Goal: Check status: Check status

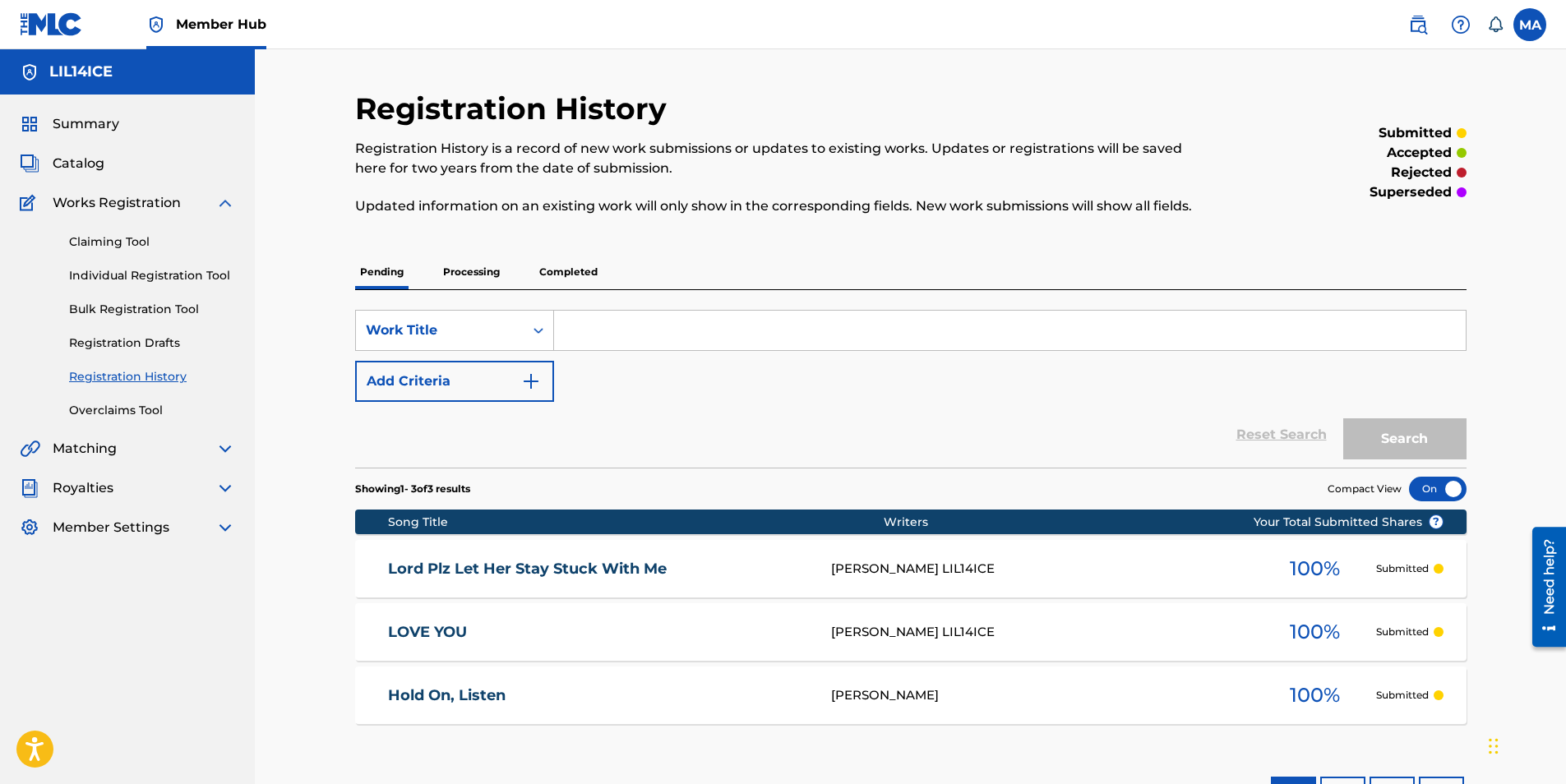
scroll to position [122, 0]
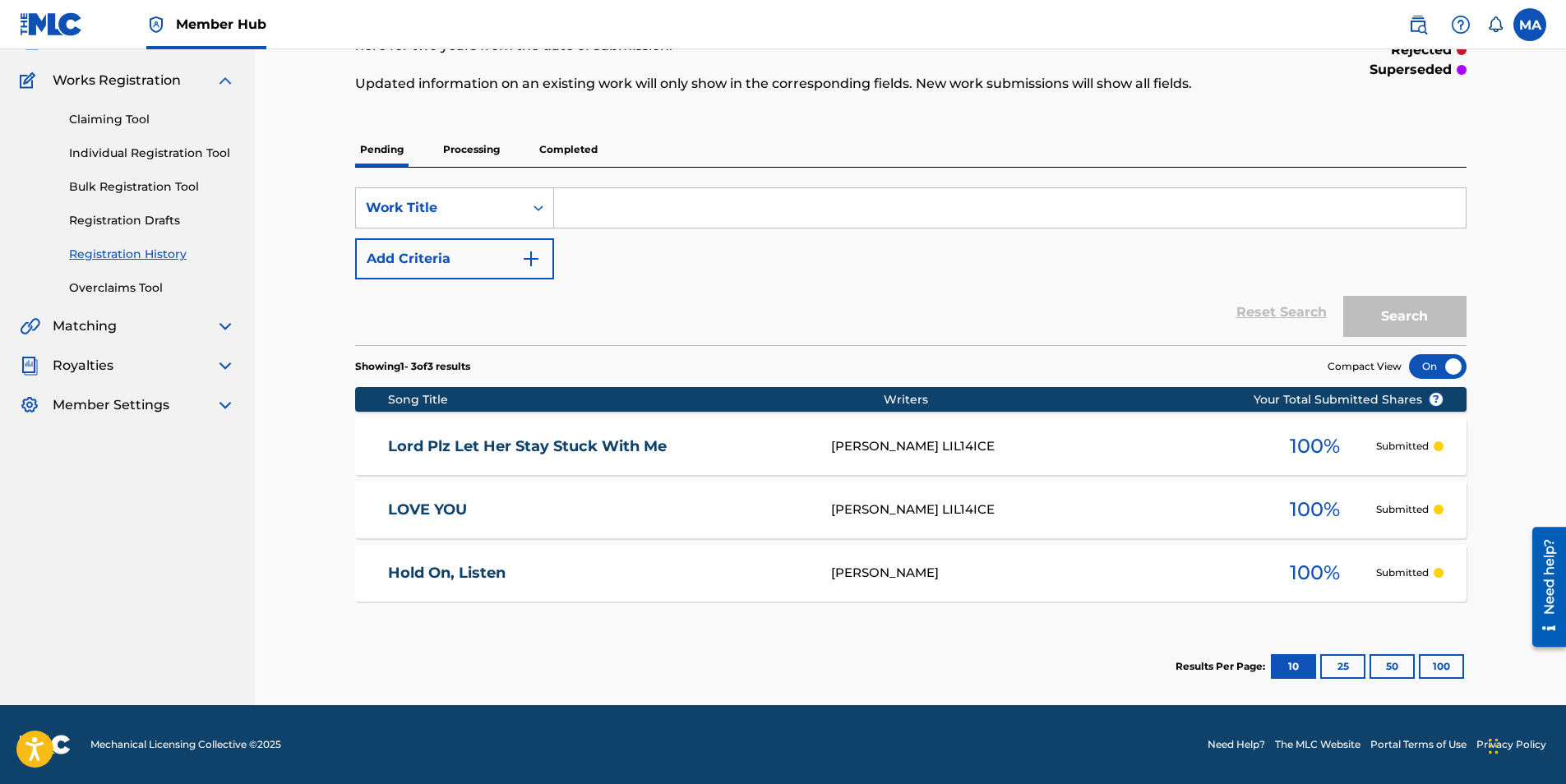
click at [1049, 554] on div "Hold On, Listen Mark Aguilar 100 % Submitted" at bounding box center [911, 573] width 1112 height 57
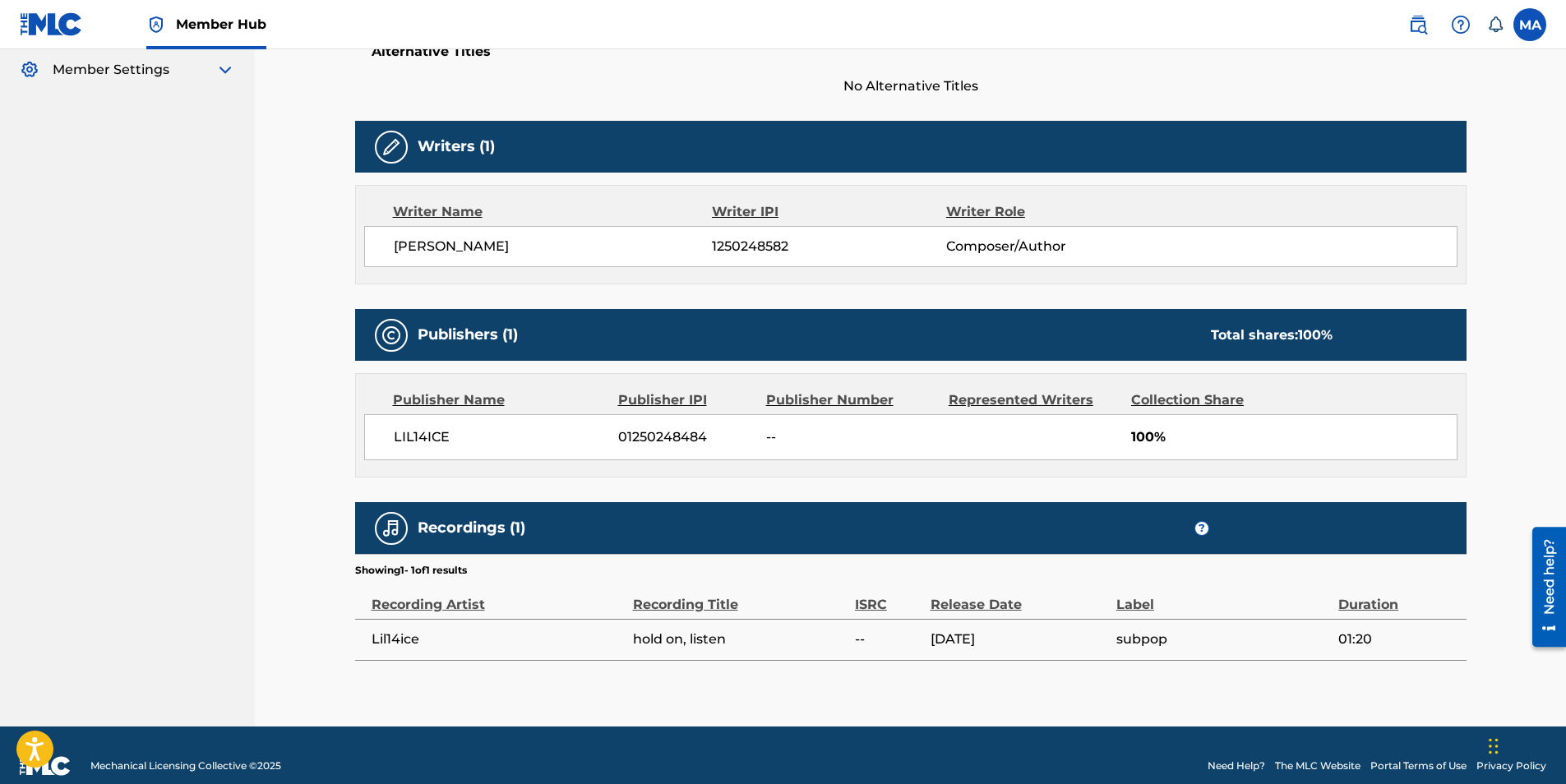
scroll to position [479, 0]
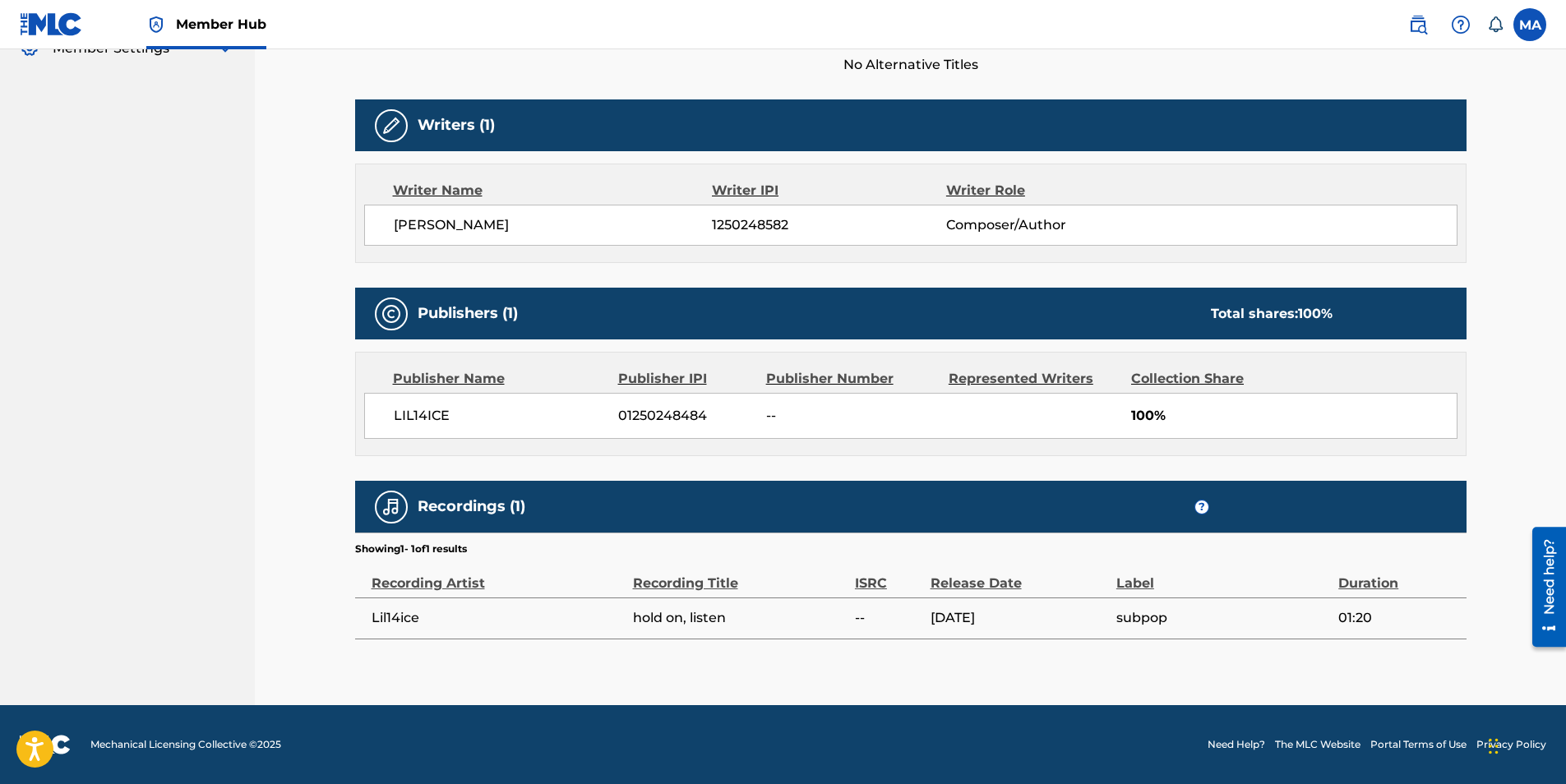
click at [390, 505] on img at bounding box center [391, 508] width 20 height 20
drag, startPoint x: 396, startPoint y: 584, endPoint x: 500, endPoint y: 498, distance: 135.0
click at [500, 498] on div "Recordings (1) ? Showing 1 - 1 of 1 results Recording Artist Recording Title IS…" at bounding box center [911, 560] width 1112 height 159
click at [500, 498] on h5 "Recordings (1)" at bounding box center [471, 507] width 108 height 19
click at [473, 196] on div "Writer Name" at bounding box center [553, 191] width 320 height 20
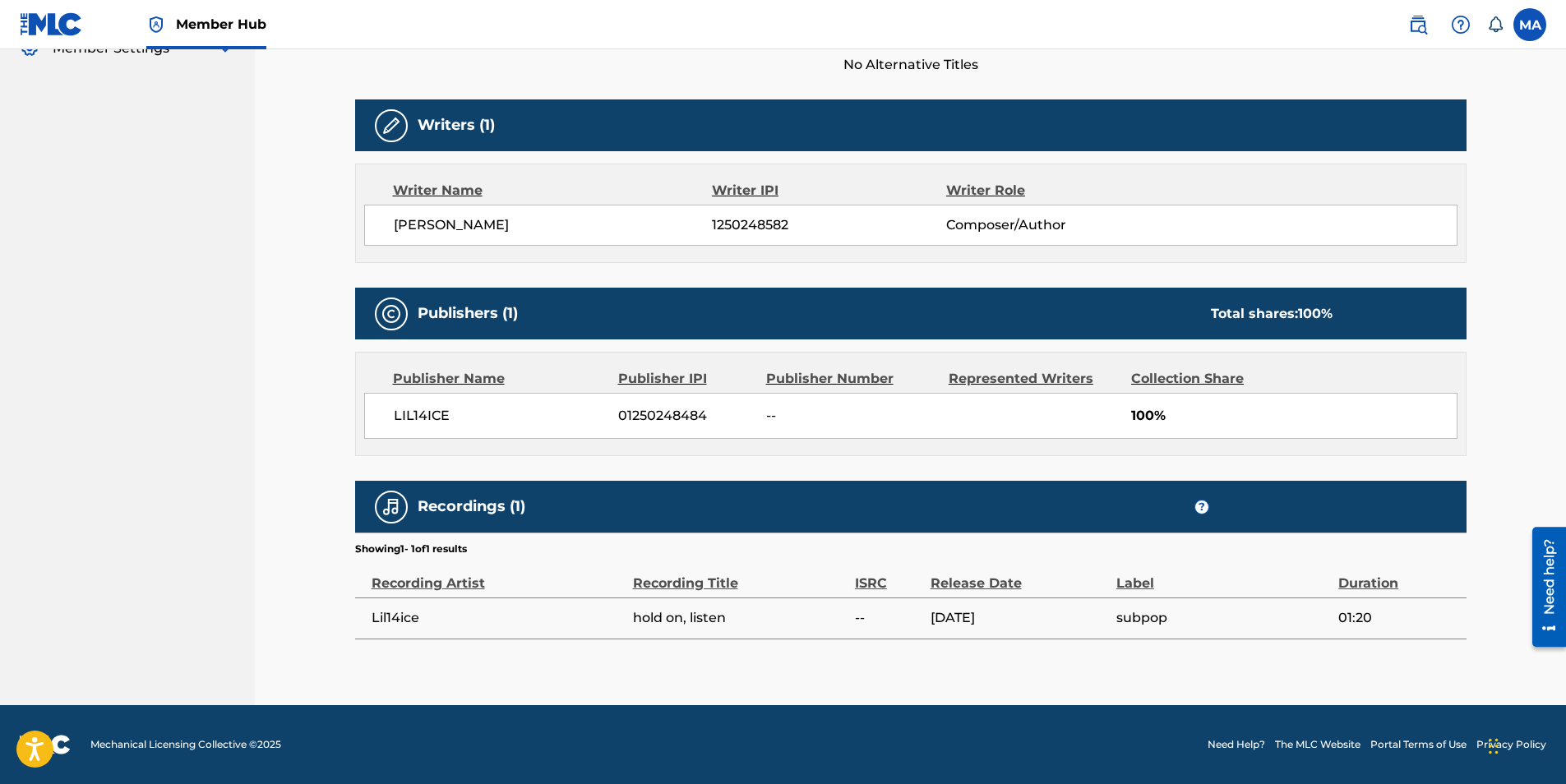
click at [765, 233] on span "1250248582" at bounding box center [829, 225] width 233 height 20
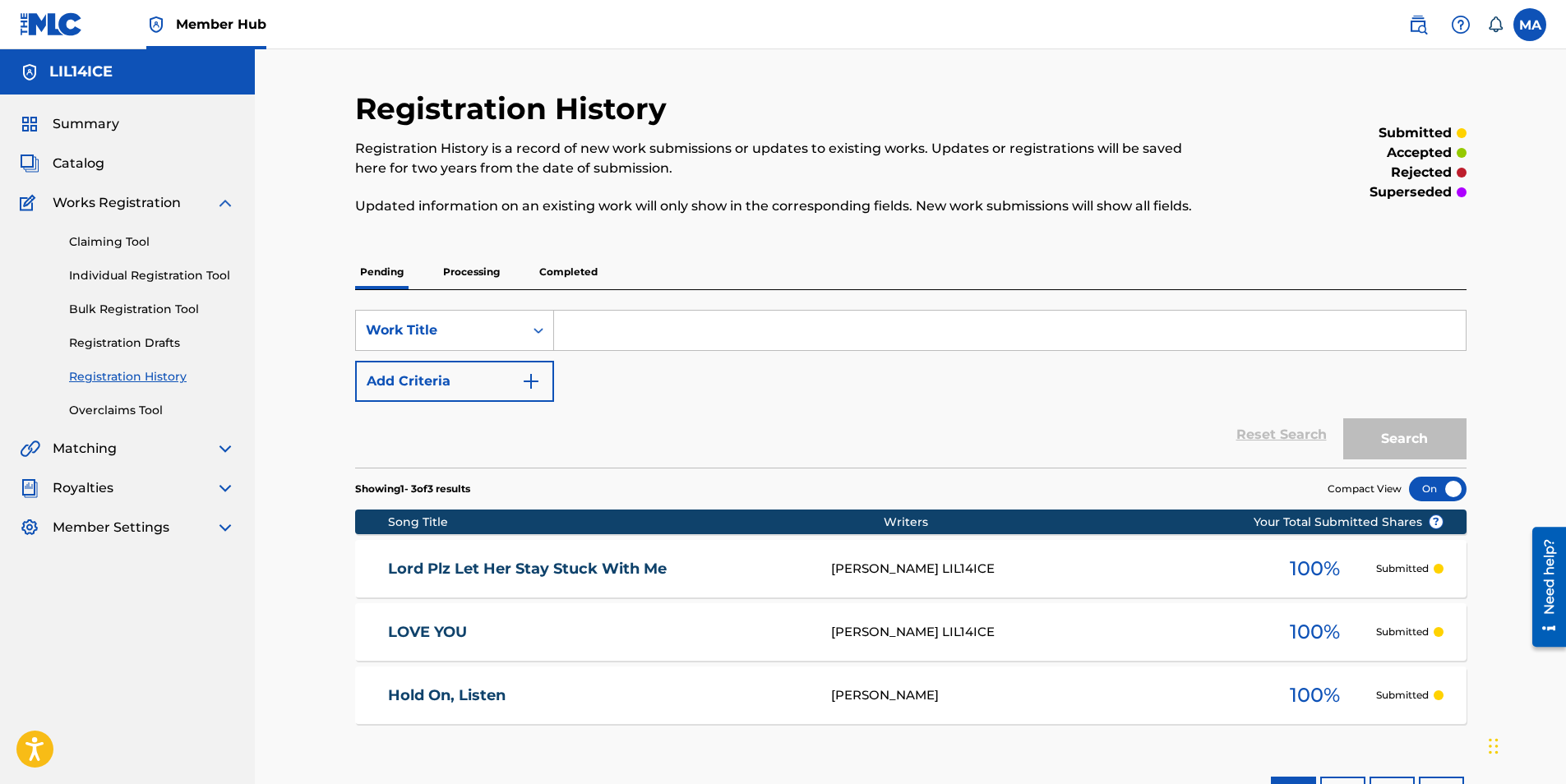
scroll to position [122, 0]
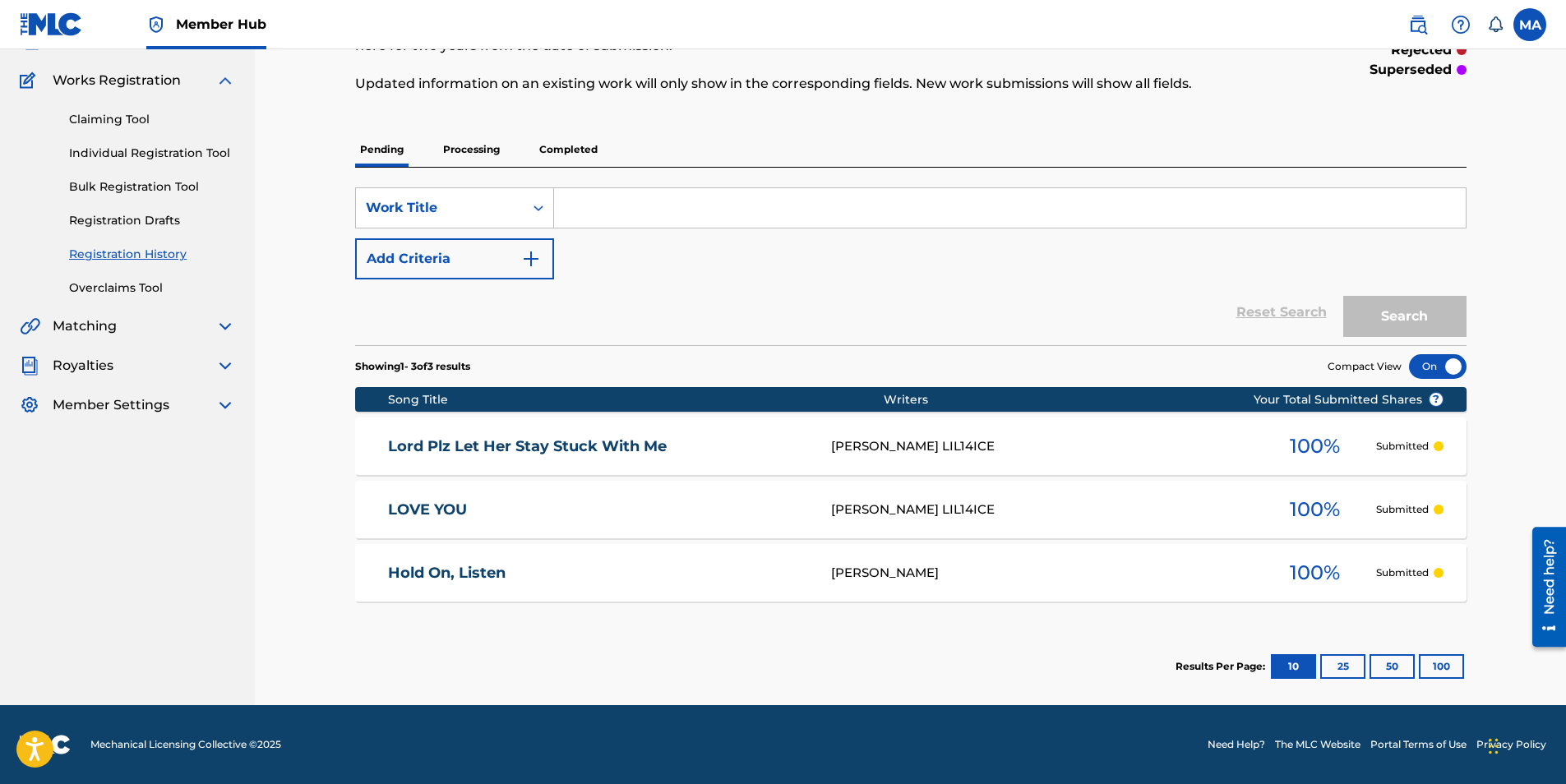
click at [914, 570] on div "[PERSON_NAME]" at bounding box center [1042, 573] width 423 height 19
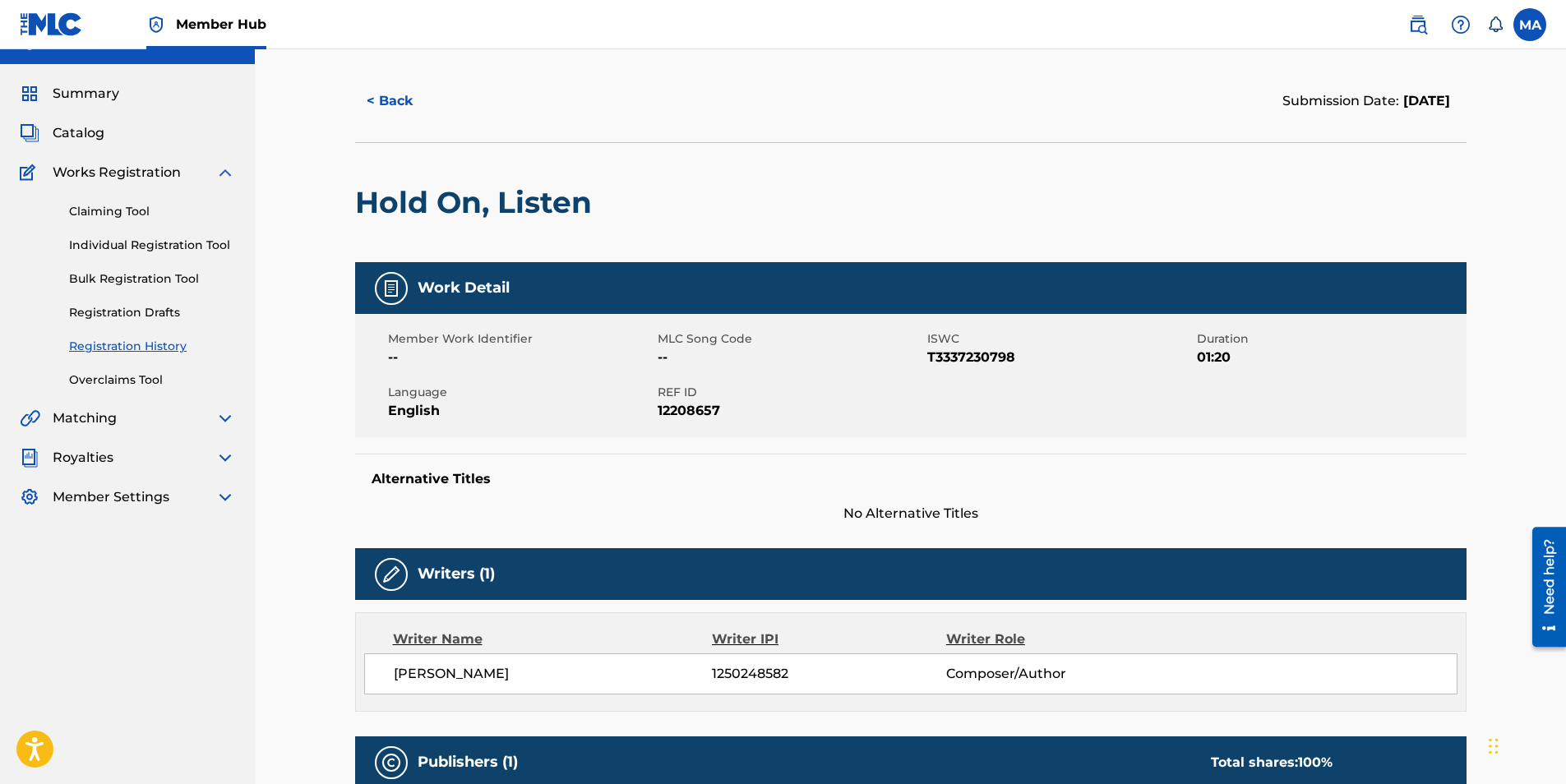
scroll to position [27, 0]
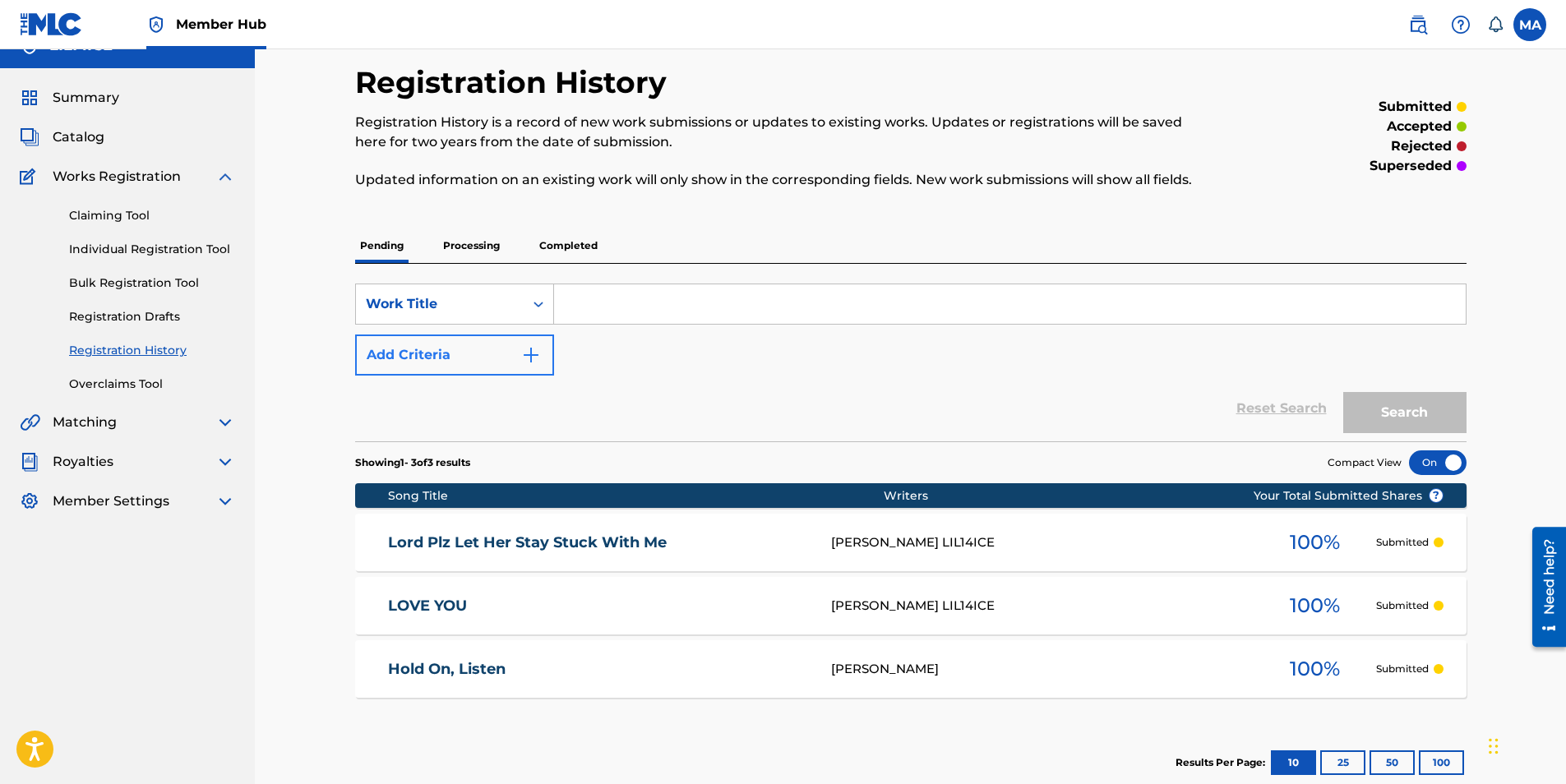
scroll to position [80, 0]
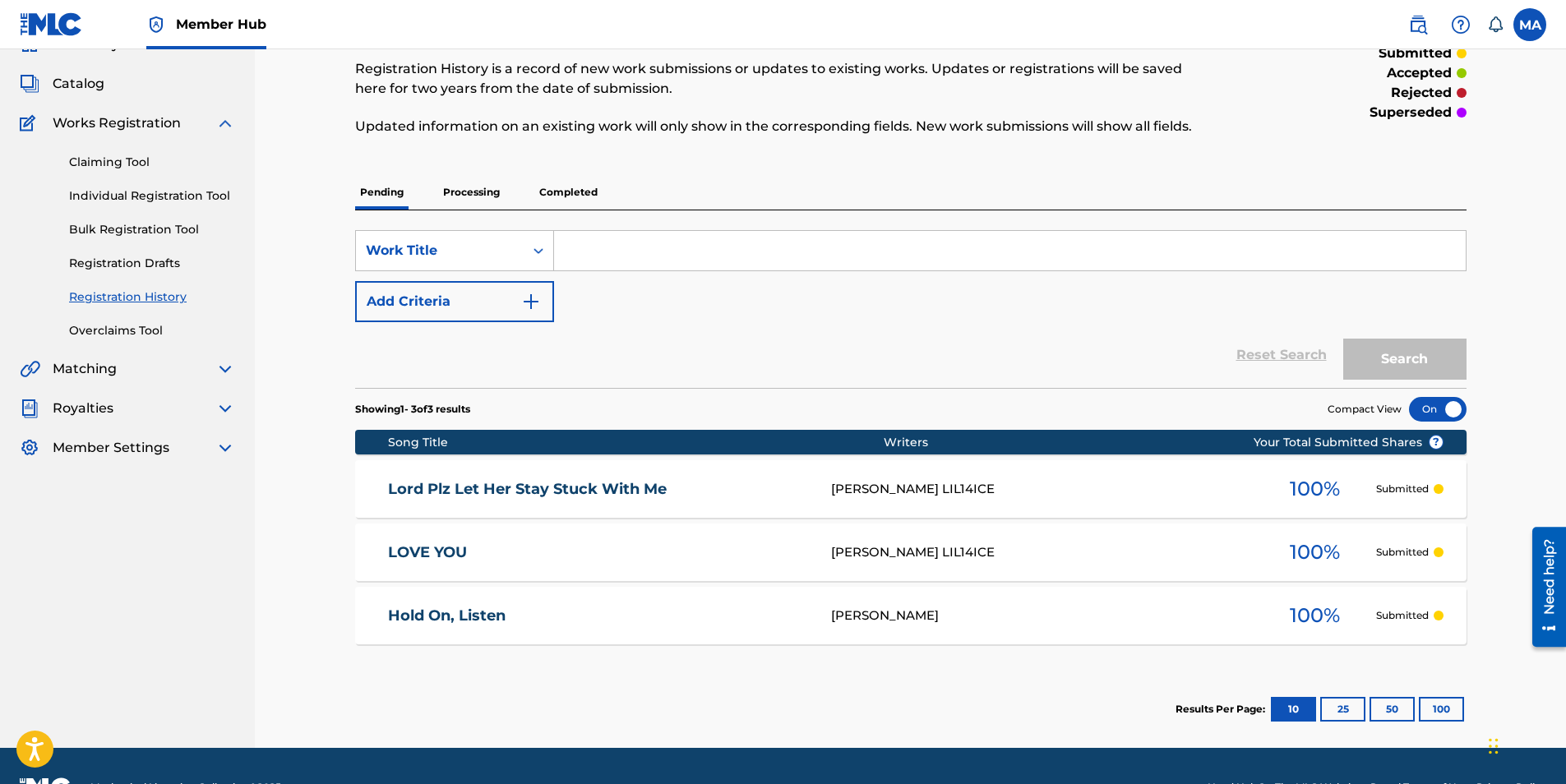
click at [785, 541] on div "LOVE YOU MARK ANTHONY AGUILAR LIL14ICE 100 % Submitted" at bounding box center [911, 552] width 1112 height 57
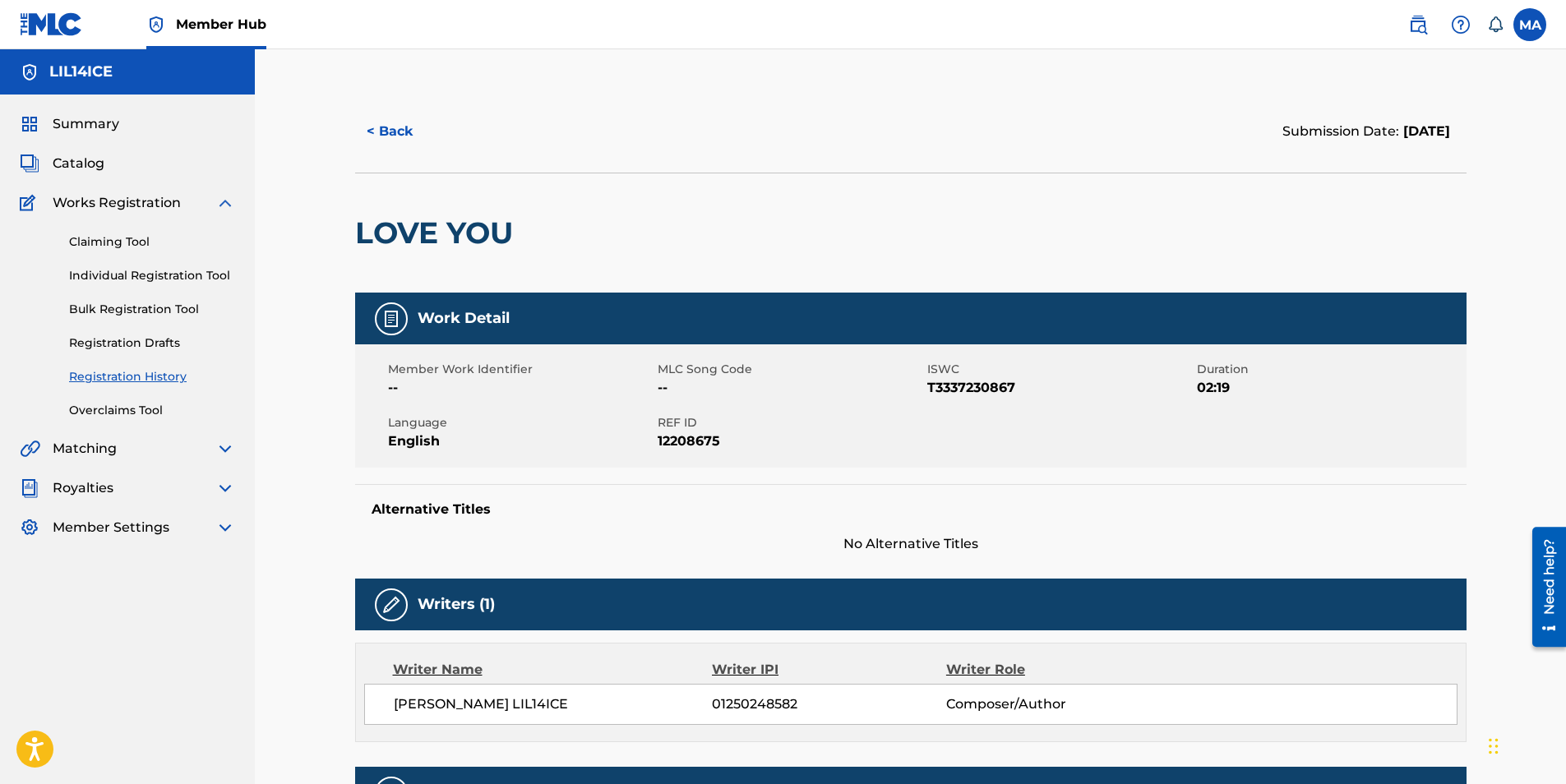
scroll to position [80, 0]
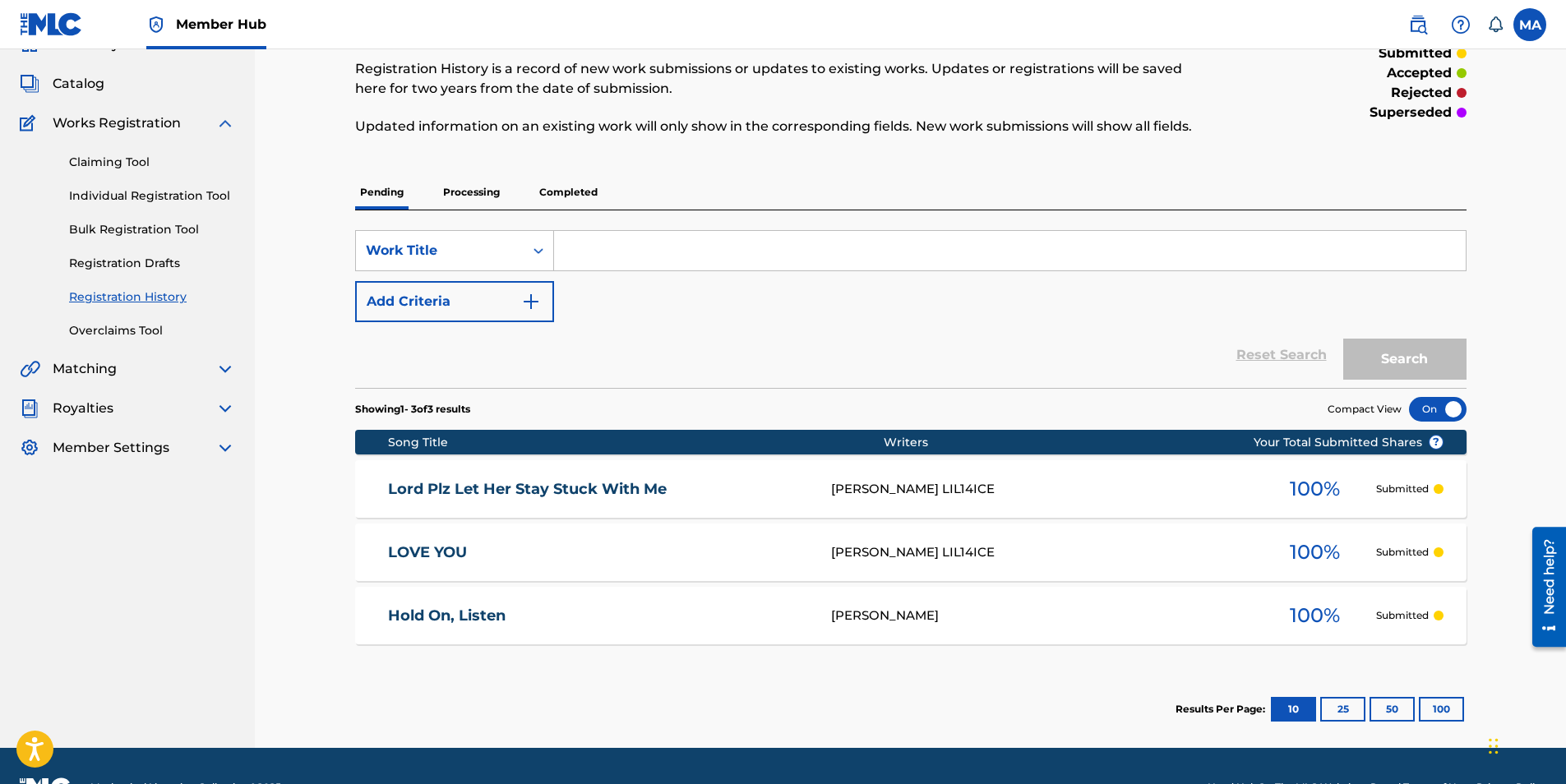
click at [627, 602] on div "Hold On, Listen Mark Aguilar 100 % Submitted" at bounding box center [911, 615] width 1112 height 57
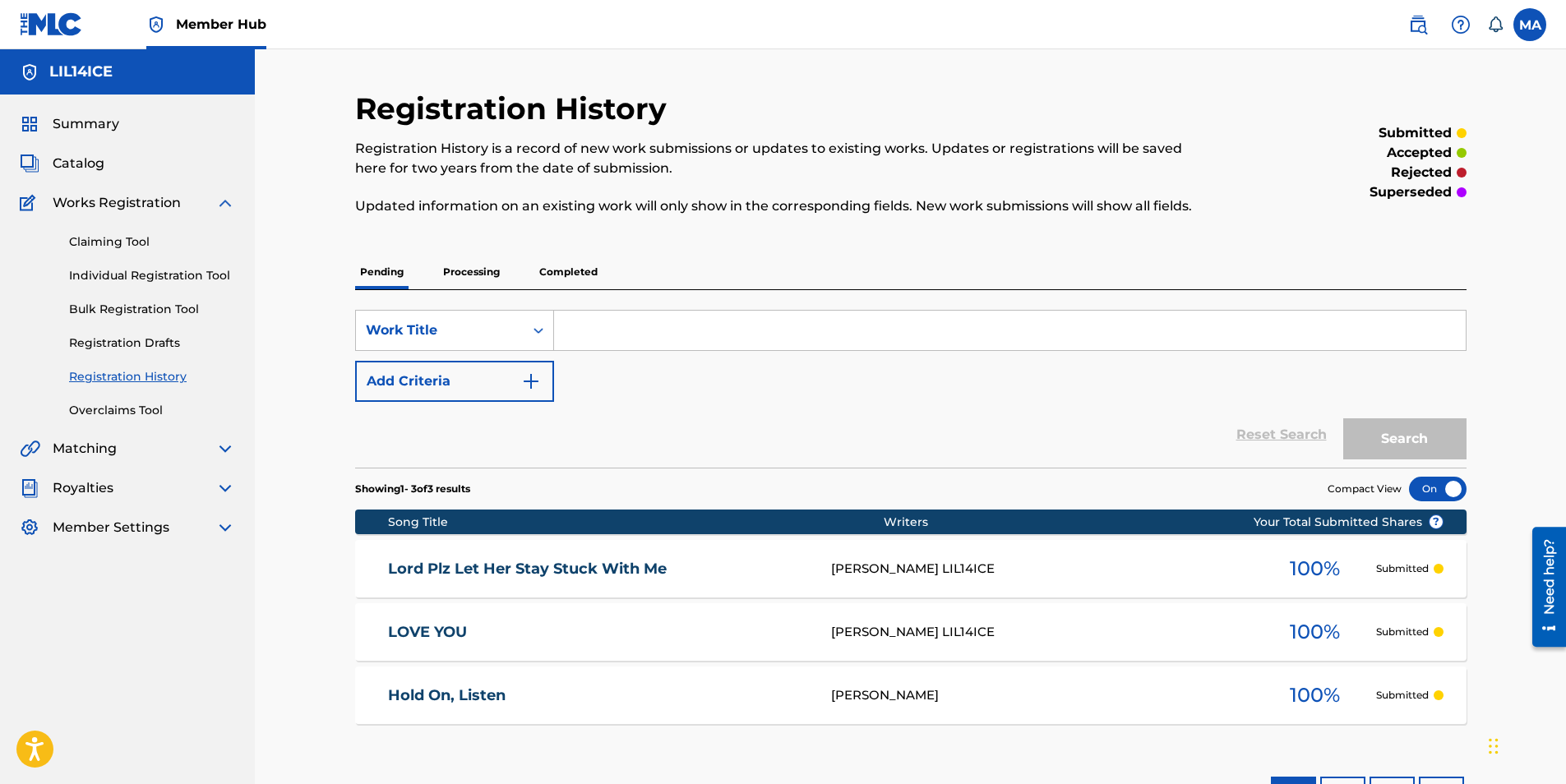
click at [220, 537] on div "Summary Catalog Works Registration Claiming Tool Individual Registration Tool B…" at bounding box center [127, 326] width 255 height 463
click at [220, 534] on img at bounding box center [225, 527] width 20 height 20
click at [223, 526] on img at bounding box center [225, 527] width 20 height 20
